Goal: Navigation & Orientation: Find specific page/section

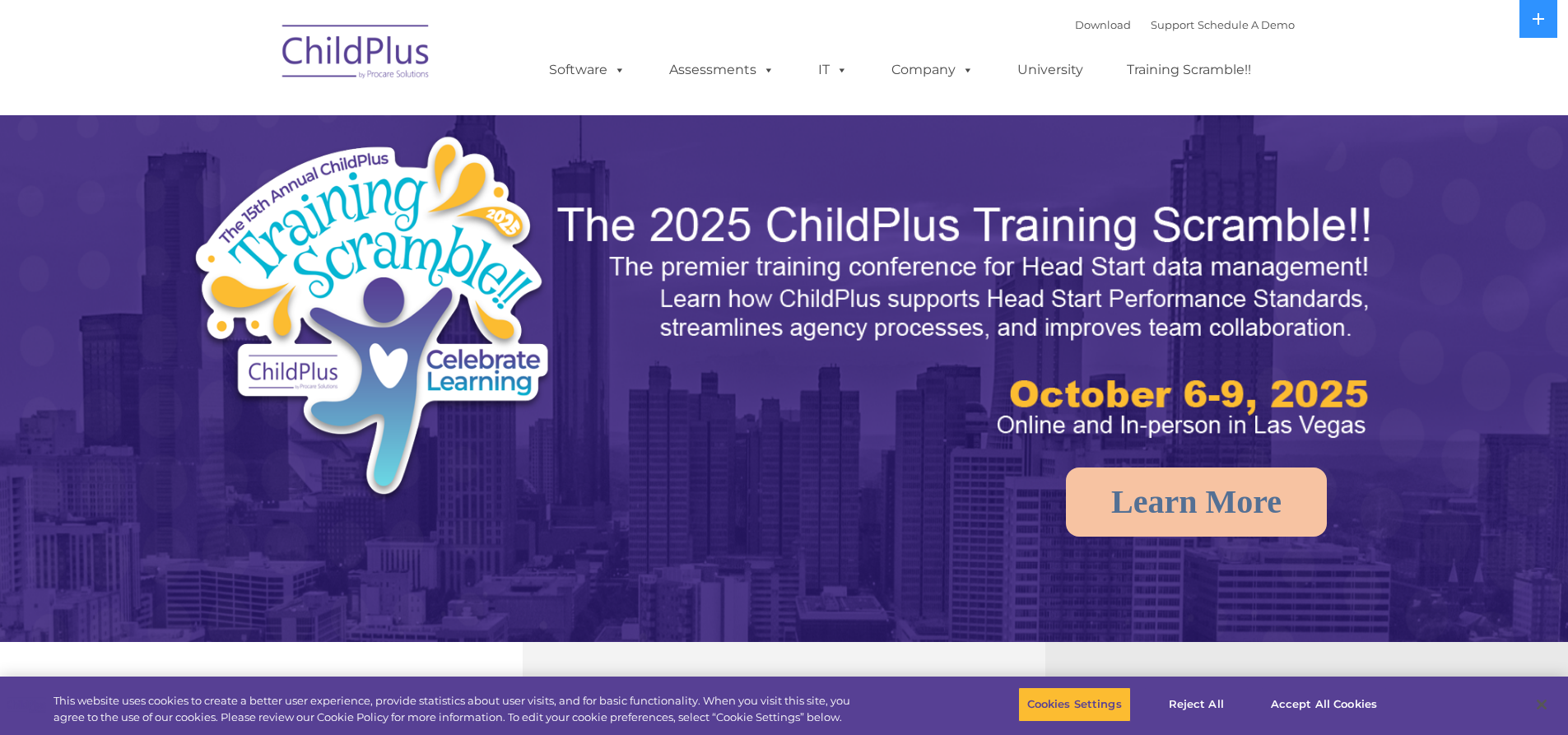
select select "MEDIUM"
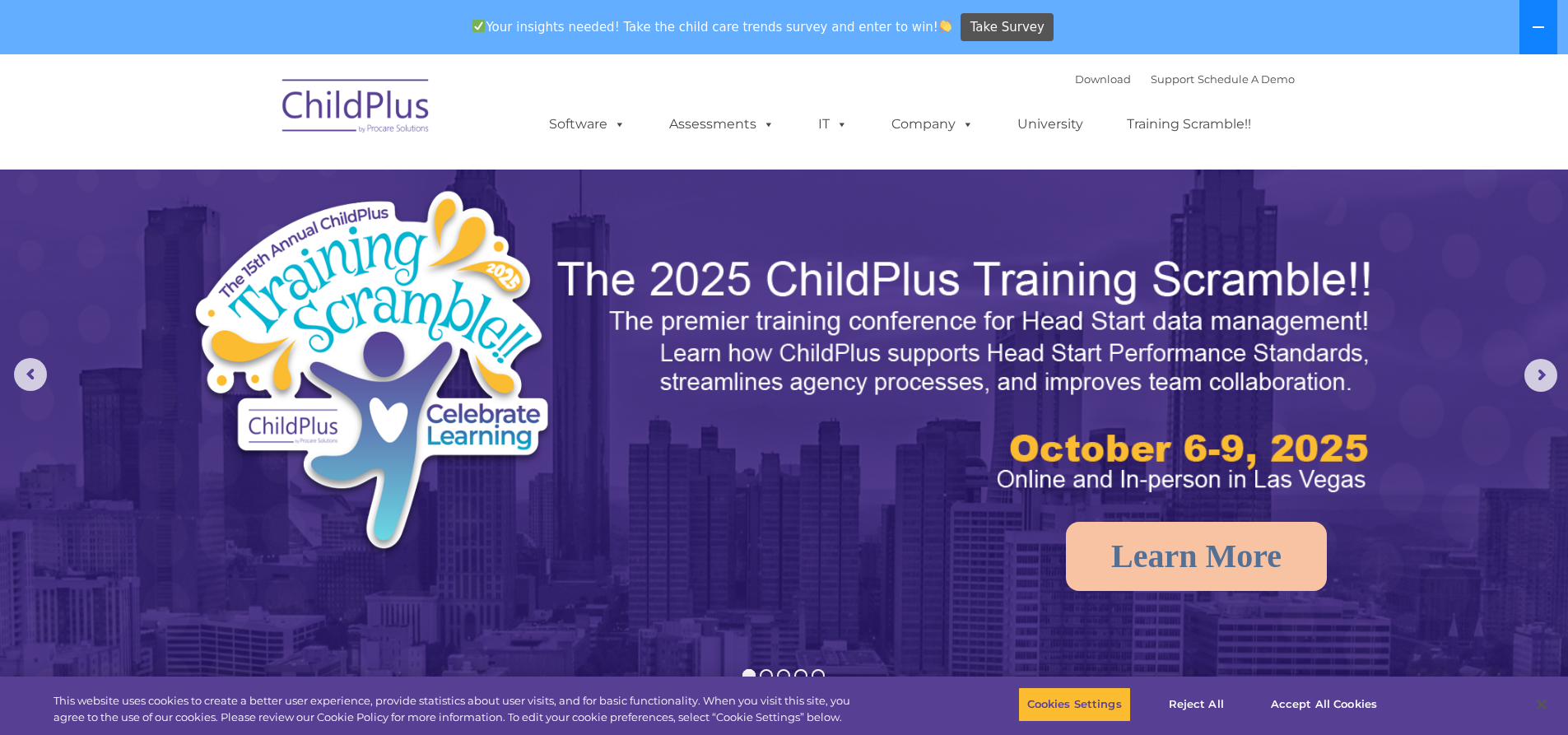
click at [1534, 30] on icon at bounding box center [1538, 26] width 13 height 13
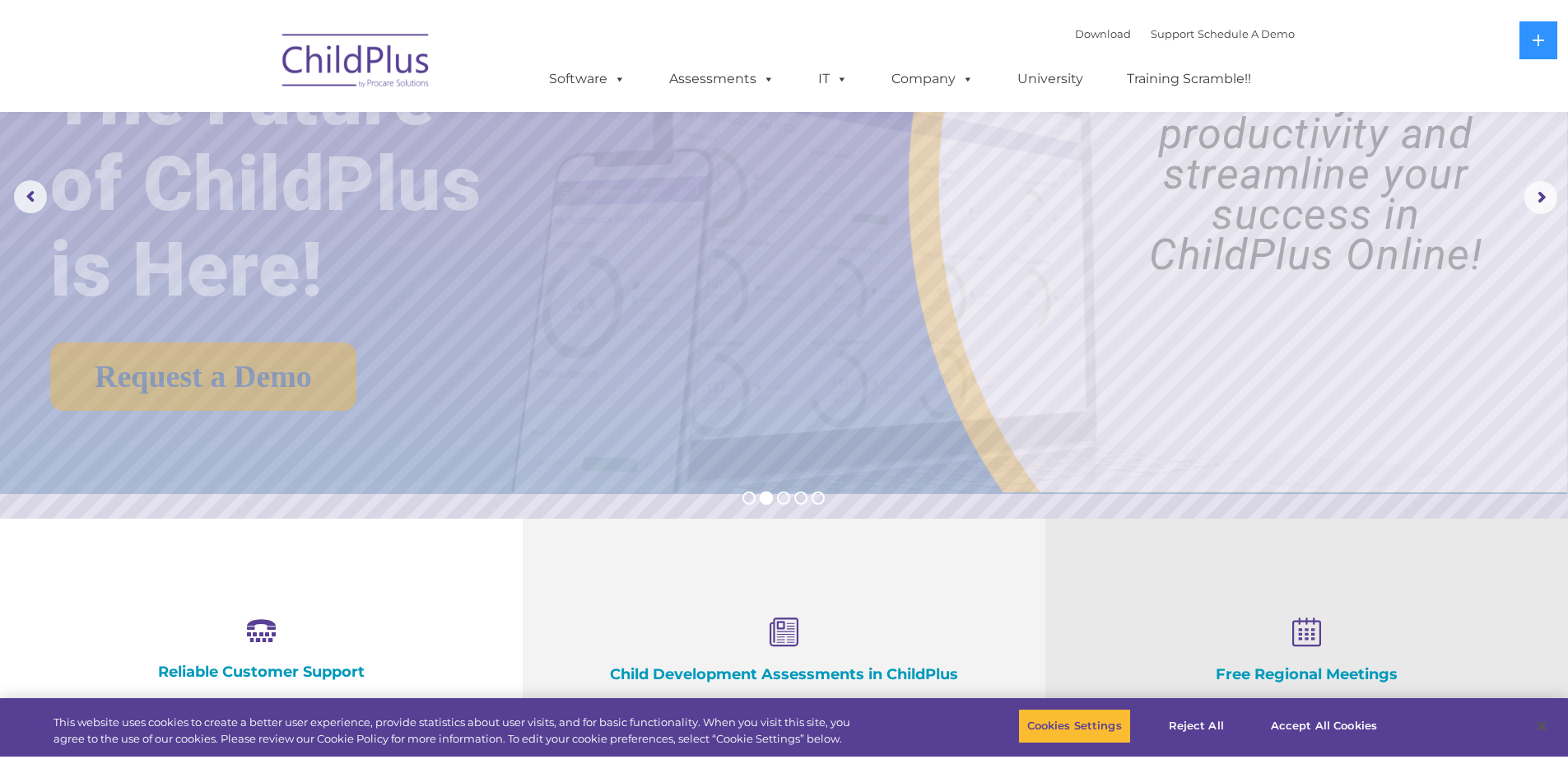
scroll to position [165, 0]
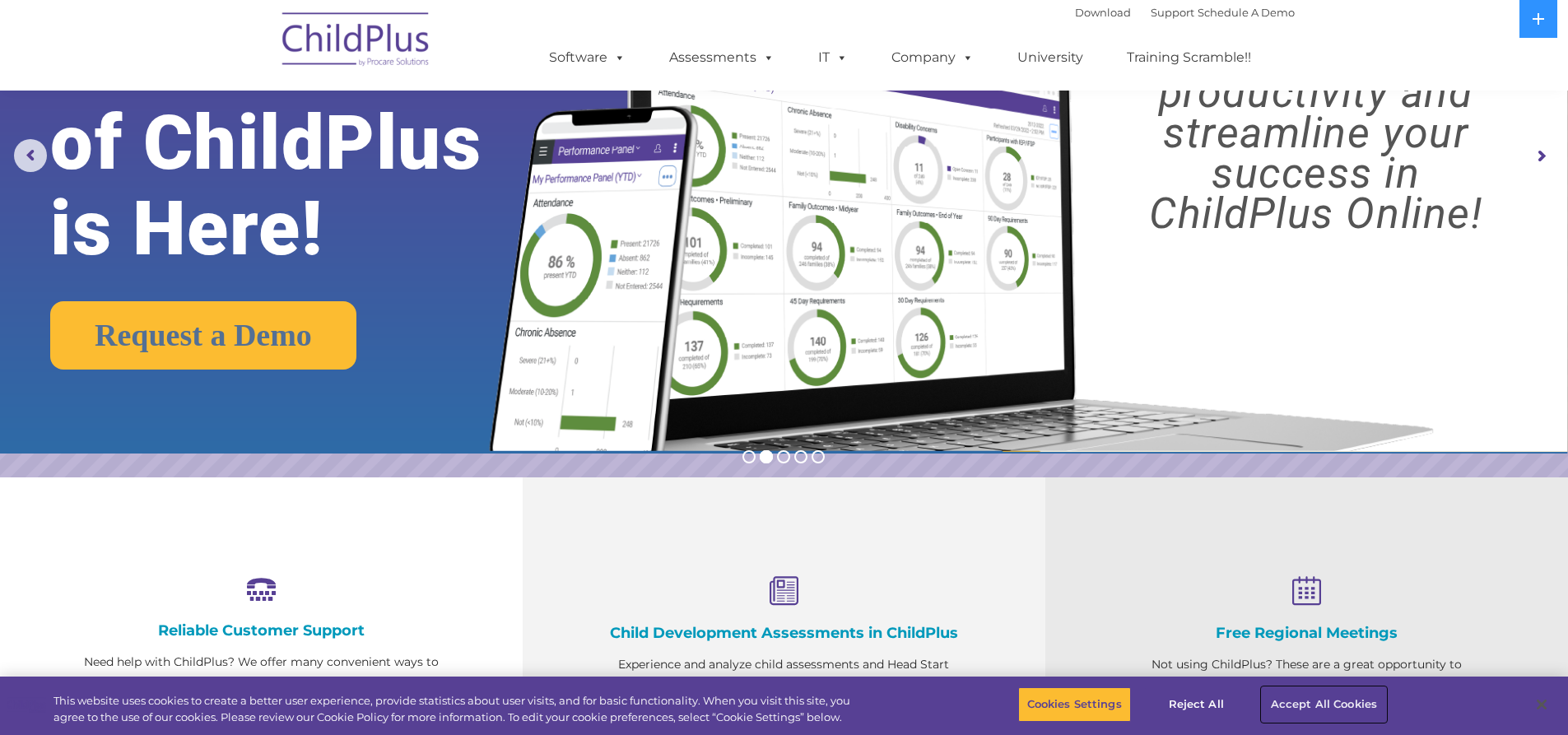
drag, startPoint x: 1309, startPoint y: 694, endPoint x: 1261, endPoint y: 656, distance: 61.2
click at [1308, 678] on div "Cookies Settings Reject All Accept All Cookies" at bounding box center [1207, 706] width 379 height 58
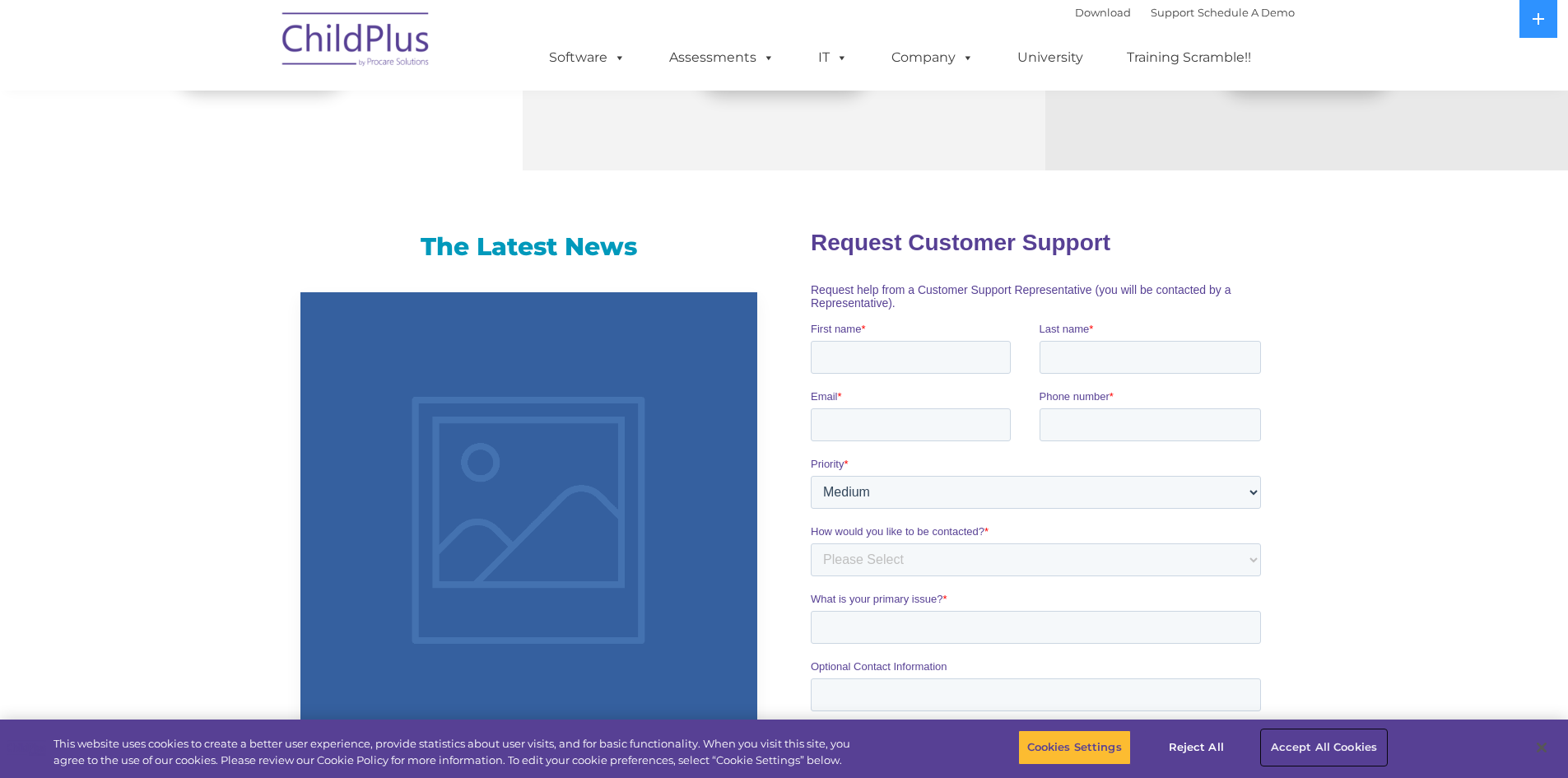
scroll to position [854, 0]
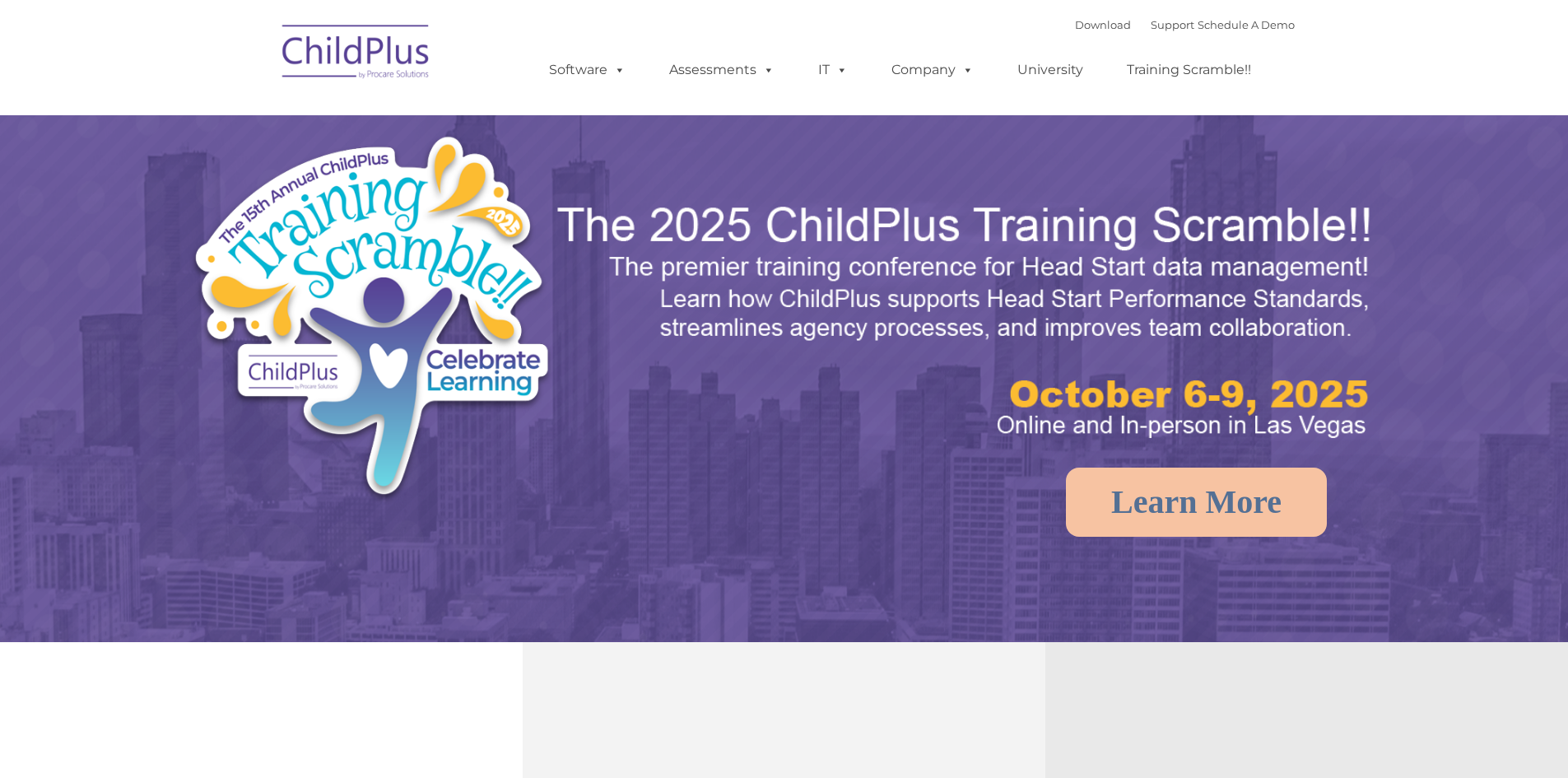
select select "MEDIUM"
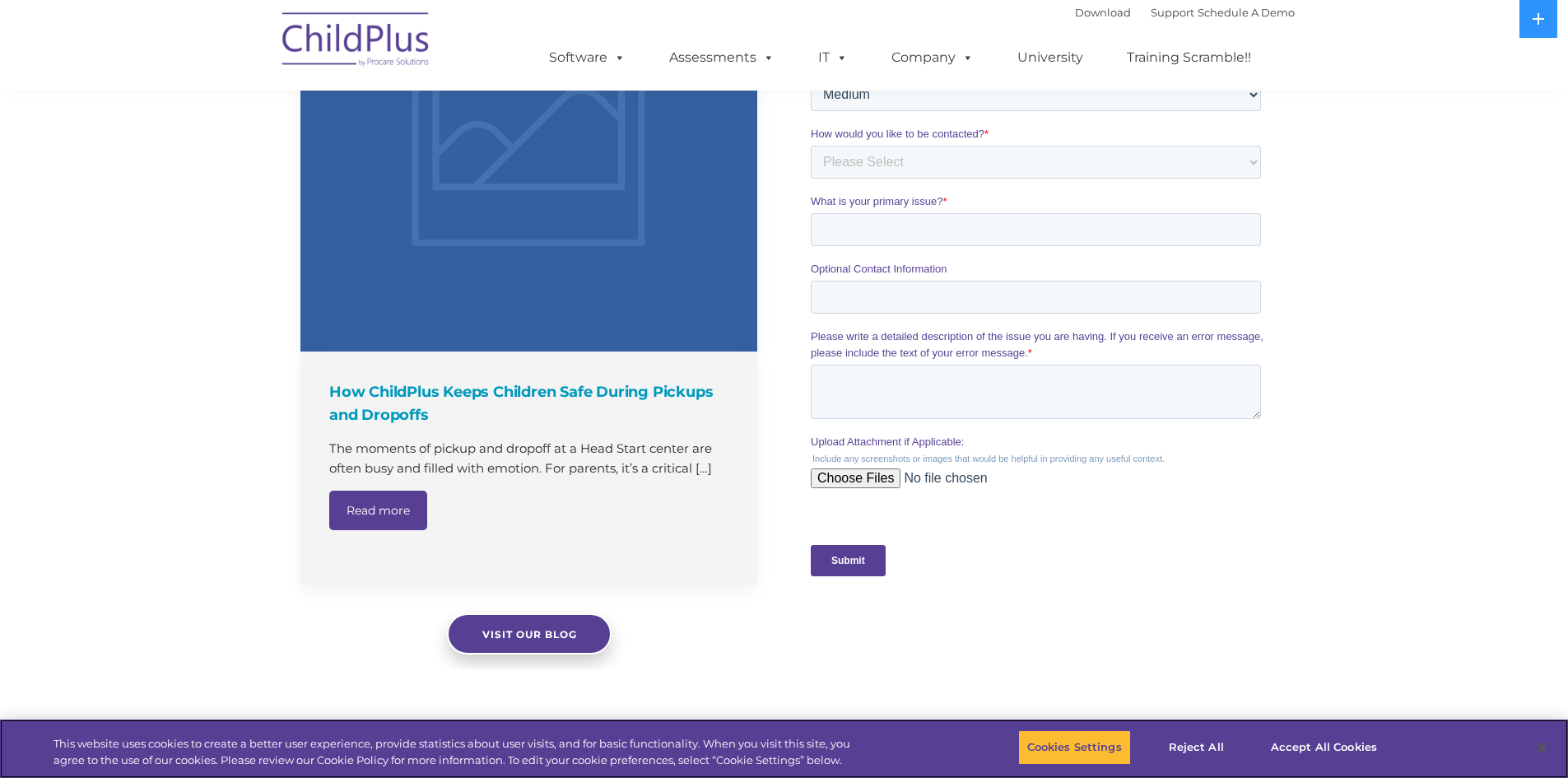
scroll to position [1091, 0]
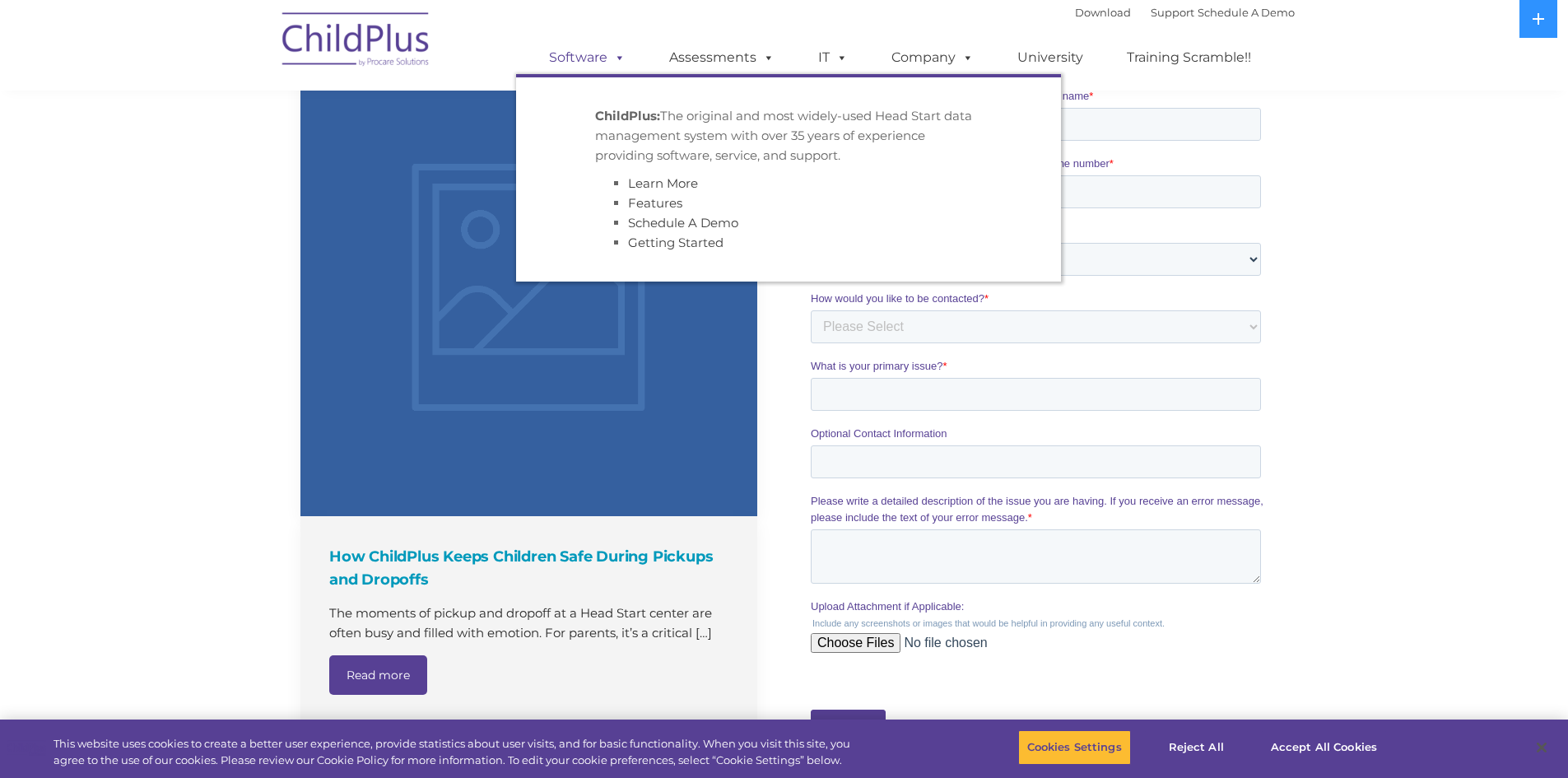
click at [621, 65] on span at bounding box center [616, 57] width 19 height 16
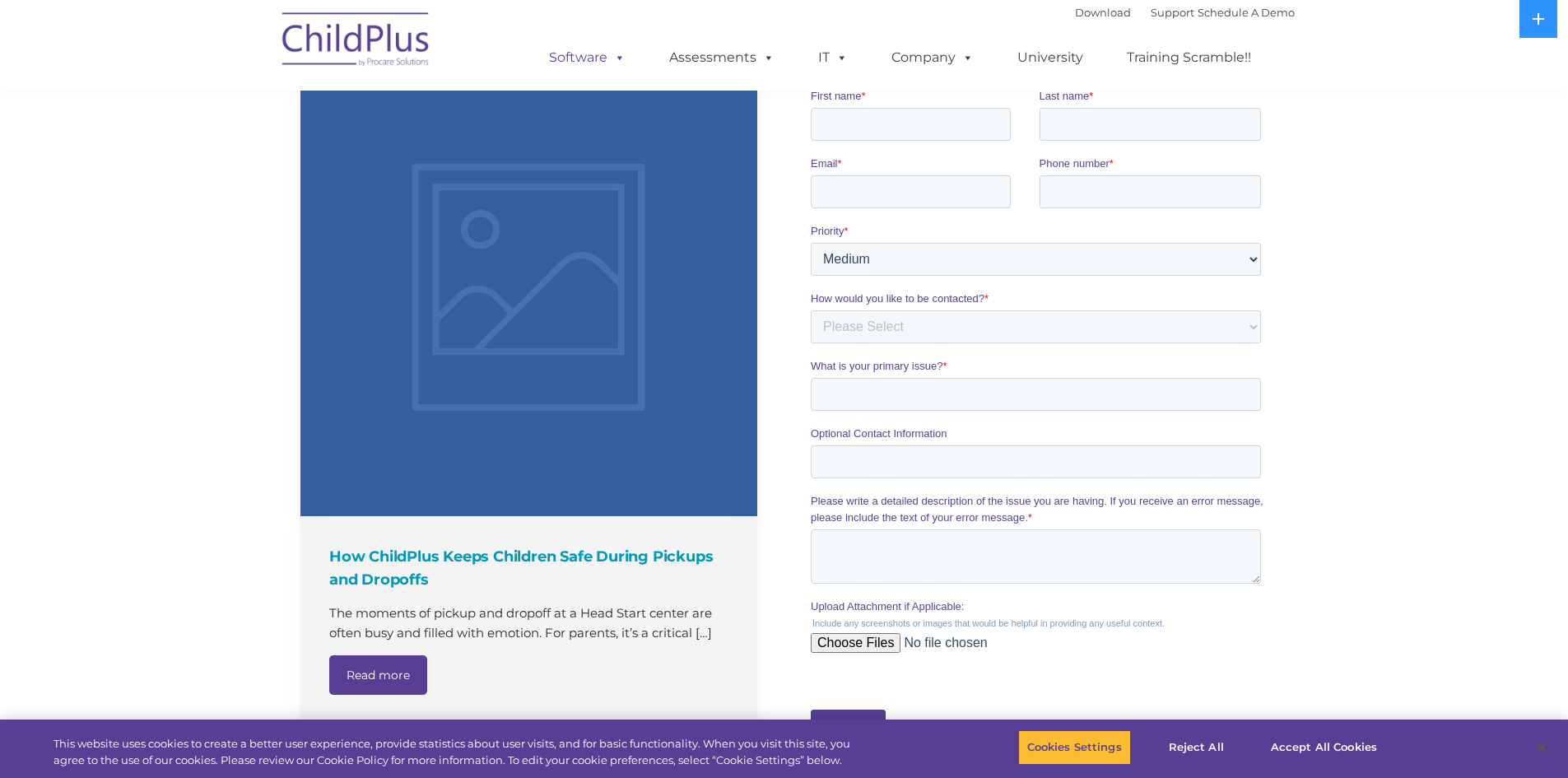
click at [596, 51] on link "Software" at bounding box center [588, 57] width 109 height 33
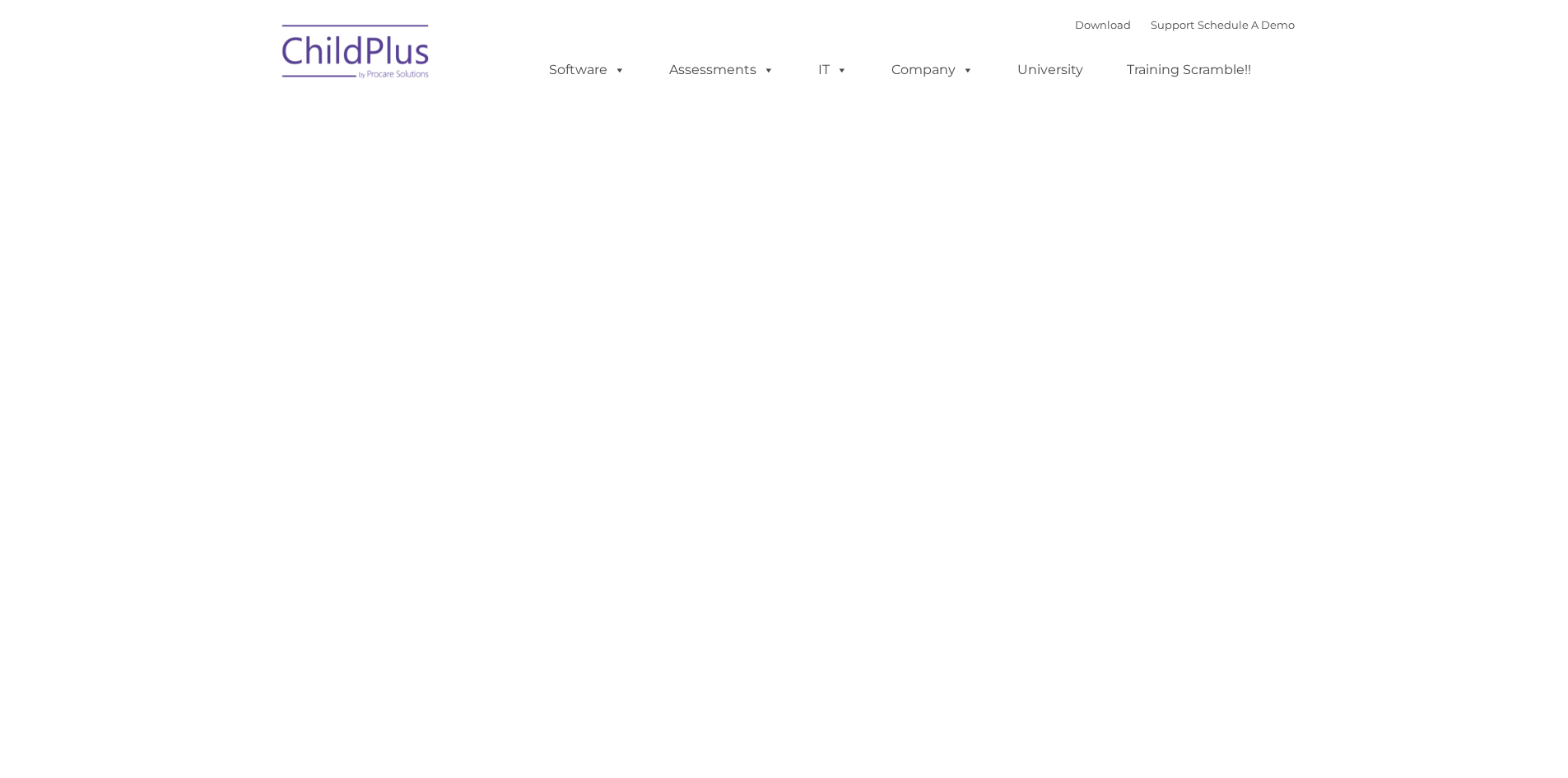
type input ""
